Goal: Information Seeking & Learning: Understand process/instructions

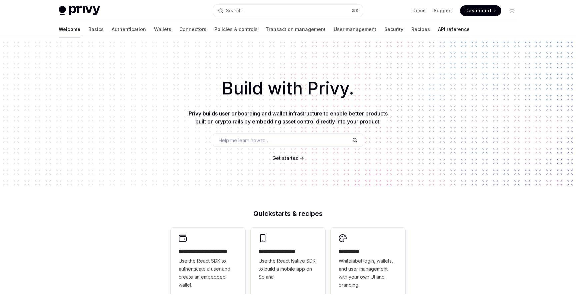
click at [438, 31] on link "API reference" at bounding box center [454, 29] width 32 height 16
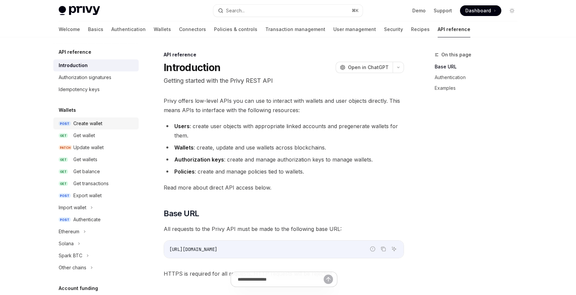
click at [90, 125] on div "Create wallet" at bounding box center [87, 123] width 29 height 8
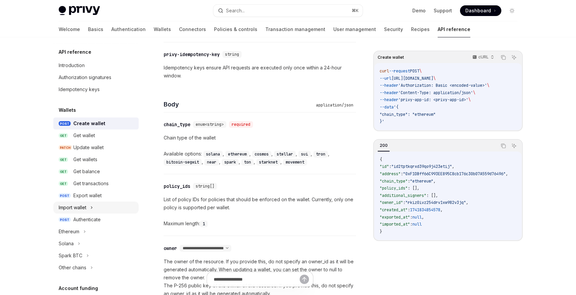
scroll to position [12, 0]
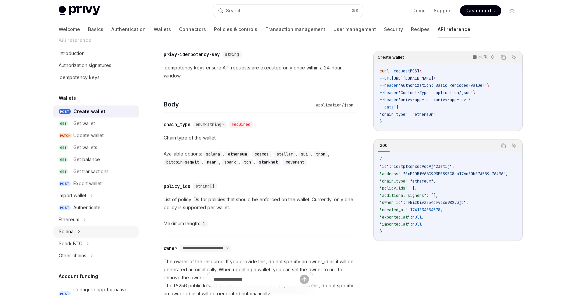
click at [63, 231] on div "Solana" at bounding box center [66, 231] width 15 height 8
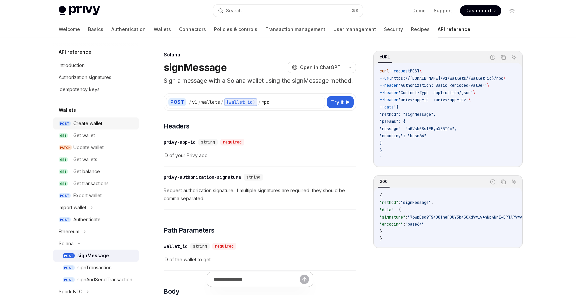
click at [94, 127] on link "POST Create wallet" at bounding box center [95, 123] width 85 height 12
type textarea "*"
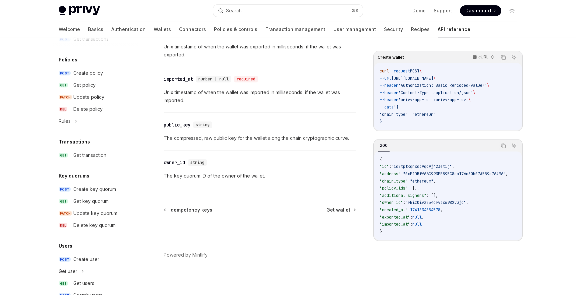
scroll to position [442, 0]
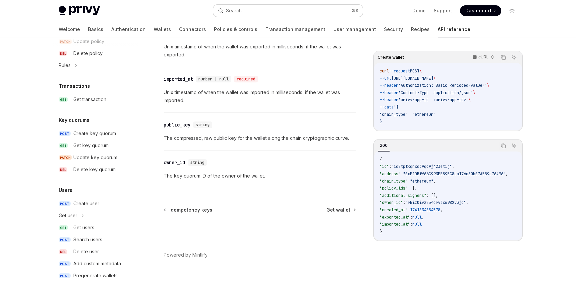
click at [249, 11] on button "Search... ⌘ K" at bounding box center [287, 11] width 149 height 12
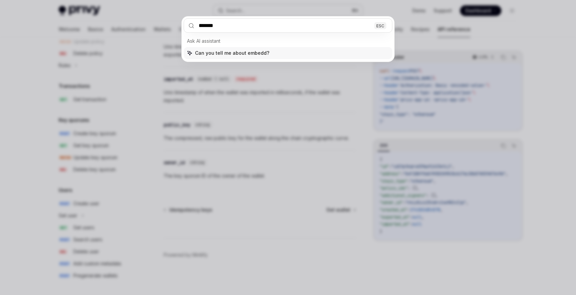
type input "********"
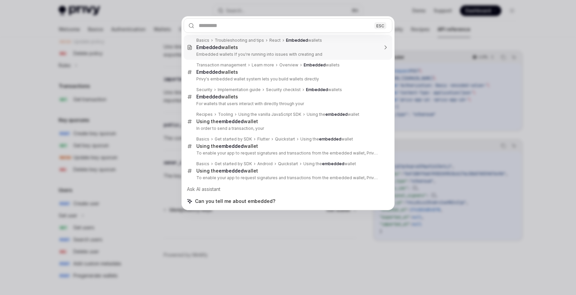
type textarea "*"
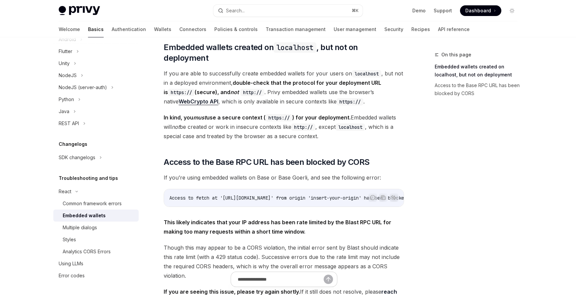
scroll to position [77, 0]
click at [260, 2] on div "Privy Docs home page Search... ⌘ K Demo Support Dashboard Dashboard Search..." at bounding box center [288, 10] width 459 height 21
click at [252, 10] on button "Search... ⌘ K" at bounding box center [287, 11] width 149 height 12
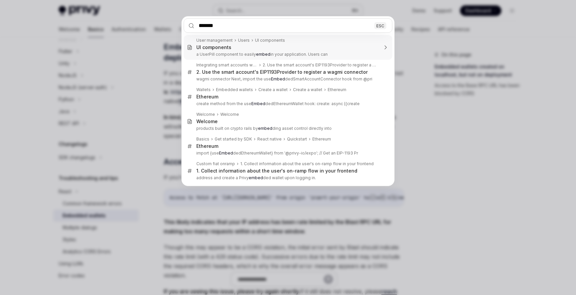
type input "********"
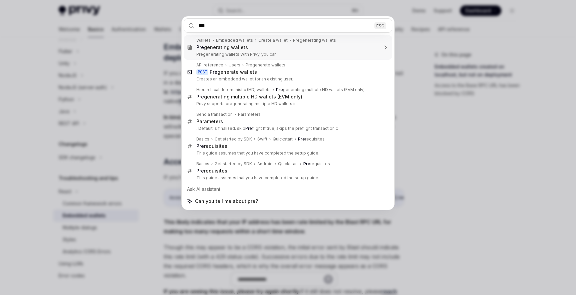
type input "****"
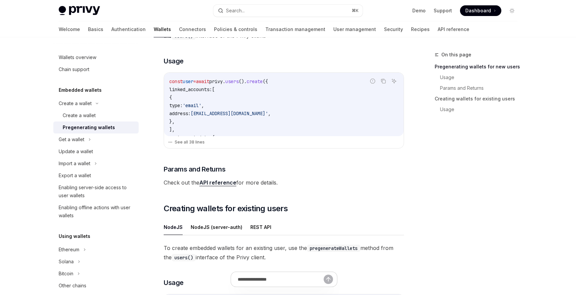
scroll to position [184, 0]
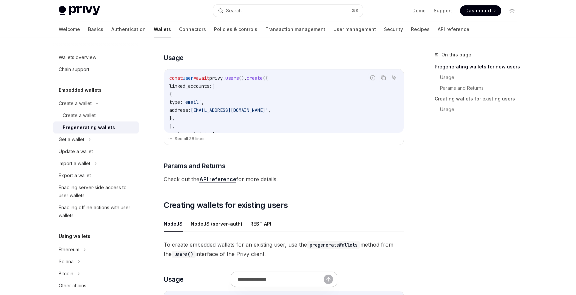
drag, startPoint x: 169, startPoint y: 78, endPoint x: 201, endPoint y: 126, distance: 57.8
click at [201, 126] on div "const user = await privy . users (). create ({ linked_accounts: [ { type: 'emai…" at bounding box center [284, 100] width 240 height 63
click at [190, 139] on button "See all 38 lines" at bounding box center [284, 138] width 232 height 9
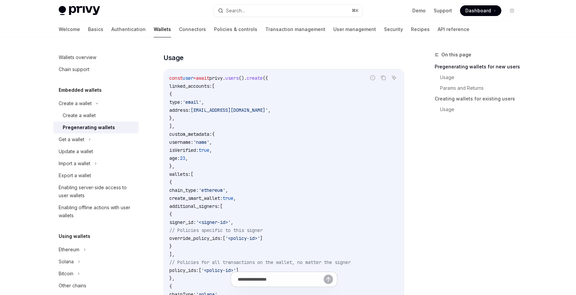
click at [193, 79] on span "user" at bounding box center [188, 78] width 11 height 6
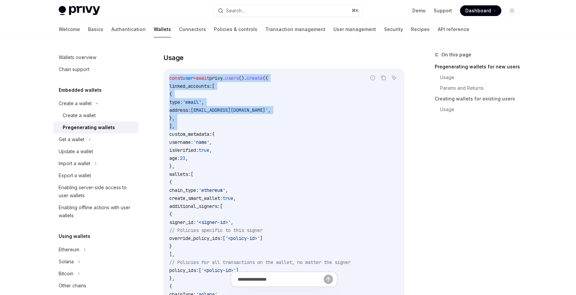
click at [196, 124] on code "const user = await privy . users (). create ({ linked_accounts: [ { type: 'emai…" at bounding box center [283, 226] width 229 height 304
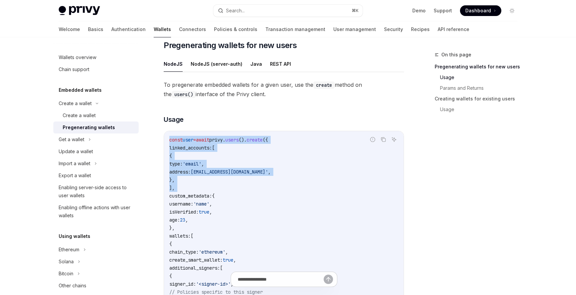
scroll to position [84, 0]
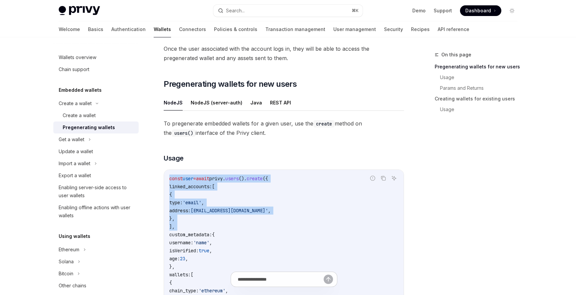
copy code "const user = await privy . users (). create ({ linked_accounts: [ { type: 'emai…"
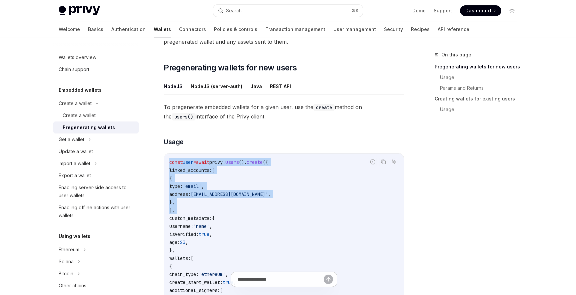
scroll to position [102, 0]
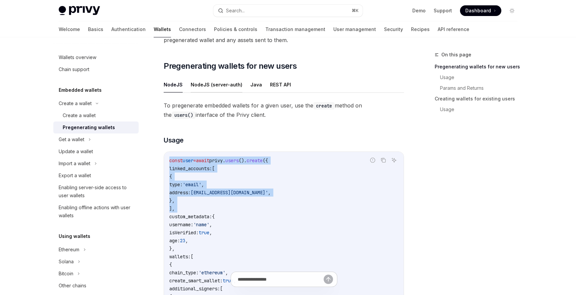
click at [229, 86] on button "NodeJS (server-auth)" at bounding box center [217, 85] width 52 height 16
type textarea "*"
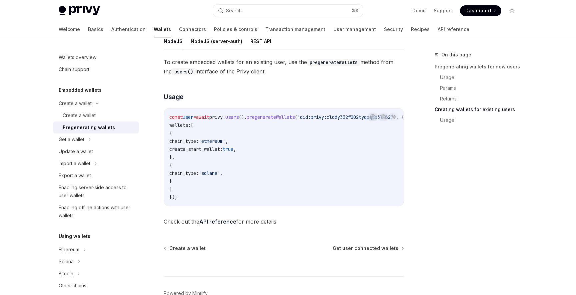
scroll to position [873, 0]
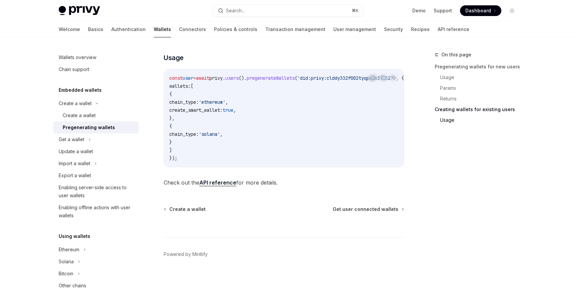
click at [393, 32] on div "Welcome Basics Authentication Wallets Connectors Policies & controls Transactio…" at bounding box center [264, 29] width 411 height 16
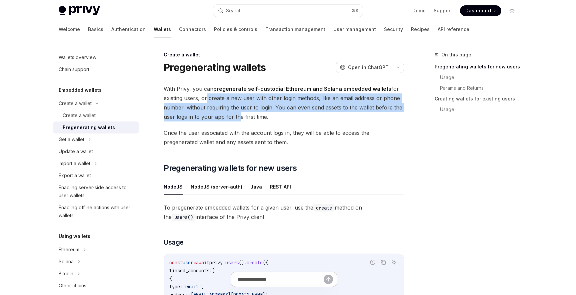
drag, startPoint x: 205, startPoint y: 97, endPoint x: 235, endPoint y: 116, distance: 36.1
click at [235, 116] on span "With Privy, you can pregenerate self-custodial Ethereum and Solana embedded wal…" at bounding box center [284, 102] width 240 height 37
click at [251, 7] on button "Search... ⌘ K" at bounding box center [287, 11] width 149 height 12
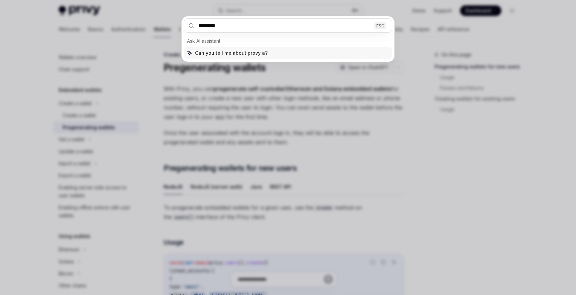
type input "*********"
